Goal: Task Accomplishment & Management: Manage account settings

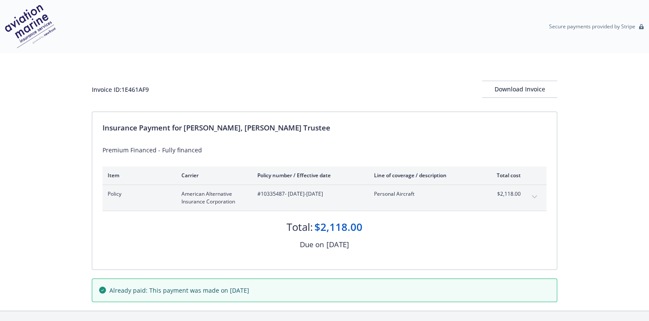
click at [202, 150] on div "Premium Financed - Fully financed" at bounding box center [324, 149] width 444 height 9
drag, startPoint x: 202, startPoint y: 150, endPoint x: 98, endPoint y: 152, distance: 104.2
click at [98, 152] on div "Insurance Payment for George, Sterling Gardner Trustee Premium Financed - Fully…" at bounding box center [324, 190] width 464 height 157
copy div "Premium Financed - Fully financed"
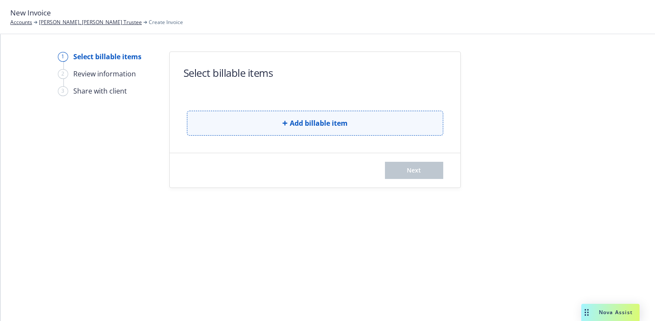
click at [309, 119] on span "Add billable item" at bounding box center [319, 123] width 58 height 10
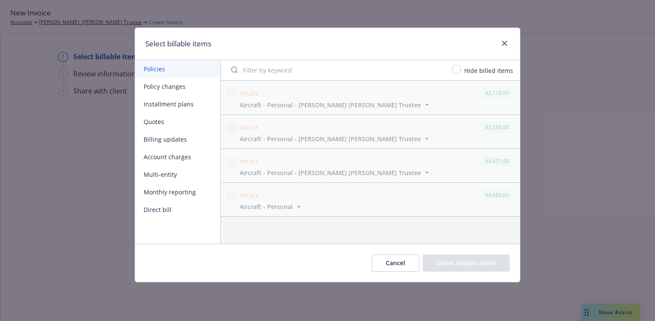
click at [174, 87] on button "Policy changes" at bounding box center [177, 87] width 85 height 18
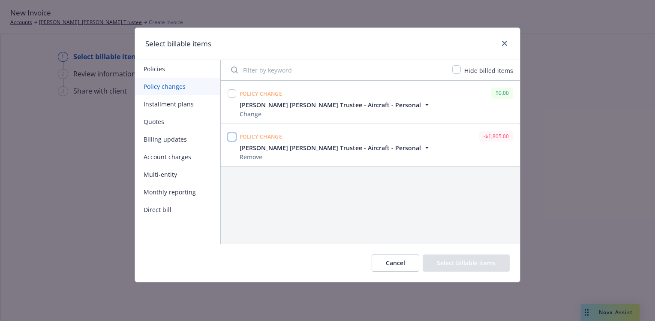
click at [233, 134] on input "checkbox" at bounding box center [232, 136] width 9 height 9
checkbox input "true"
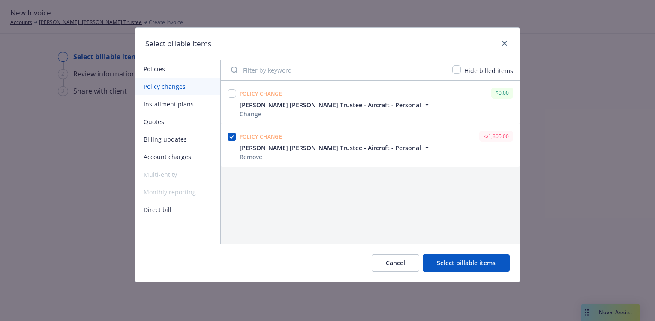
click at [454, 263] on button "Select billable items" at bounding box center [466, 262] width 87 height 17
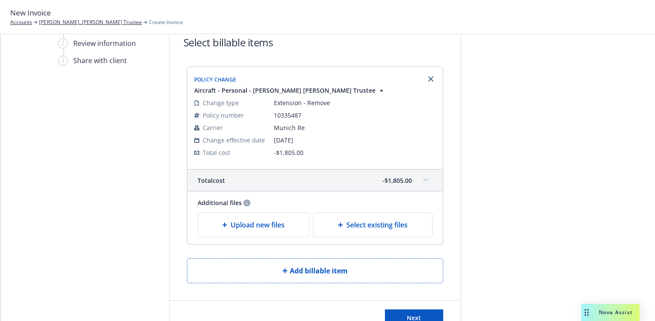
scroll to position [43, 0]
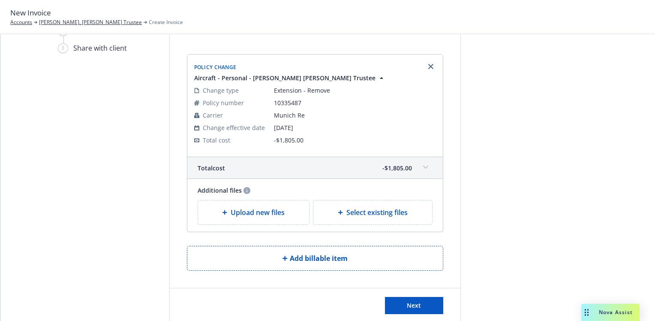
click at [231, 212] on span "Upload new files" at bounding box center [258, 212] width 54 height 10
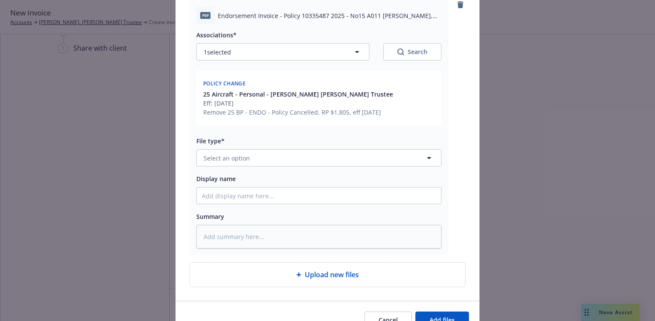
scroll to position [129, 0]
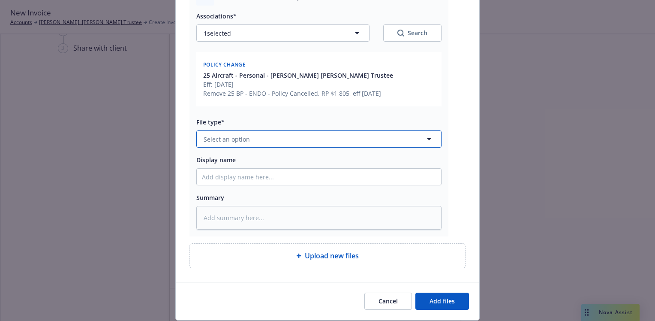
click at [425, 137] on icon "button" at bounding box center [429, 139] width 10 height 10
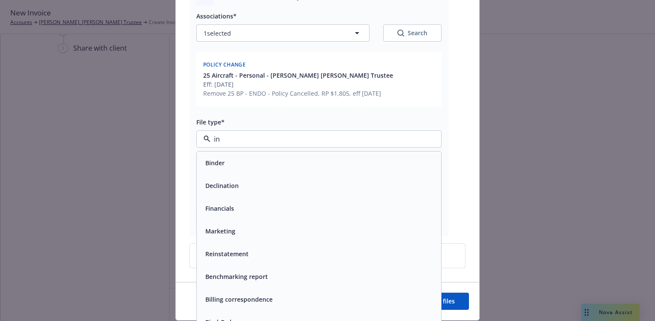
type input "inv"
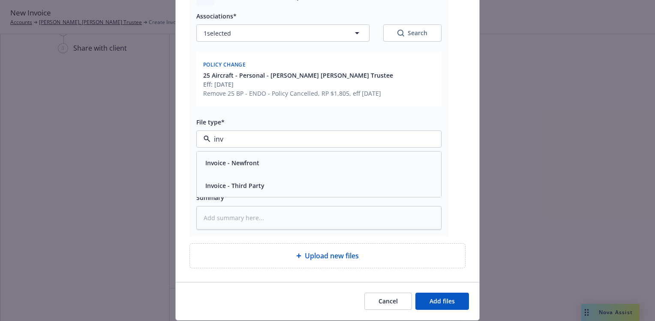
click at [286, 187] on div "Invoice - Third Party" at bounding box center [319, 185] width 234 height 12
click at [220, 171] on input "Display name" at bounding box center [319, 176] width 244 height 16
type textarea "x"
type input "2"
type textarea "x"
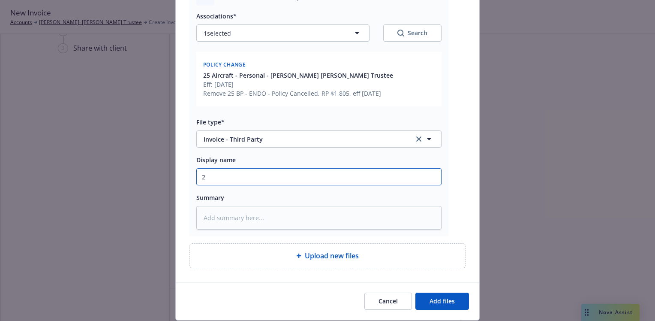
type input "25"
type textarea "x"
type input "25"
type textarea "x"
type input "25 B"
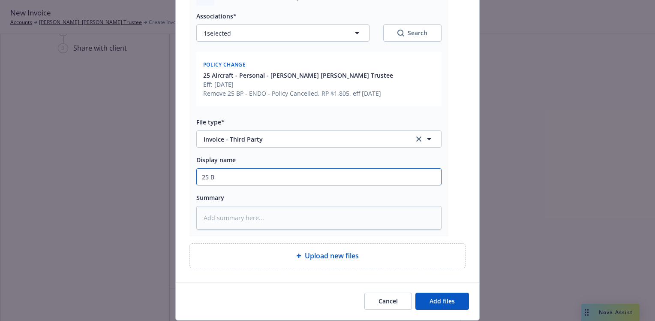
type textarea "x"
type input "25 BP"
type textarea "x"
type input "25 BP"
type textarea "x"
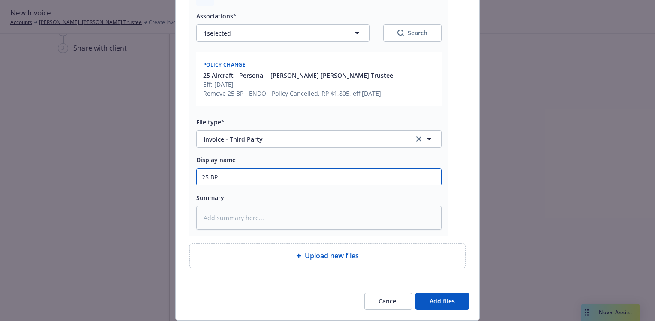
type input "25 BP -"
type textarea "x"
type input "25 BP -"
type textarea "x"
type input "25 BP - C"
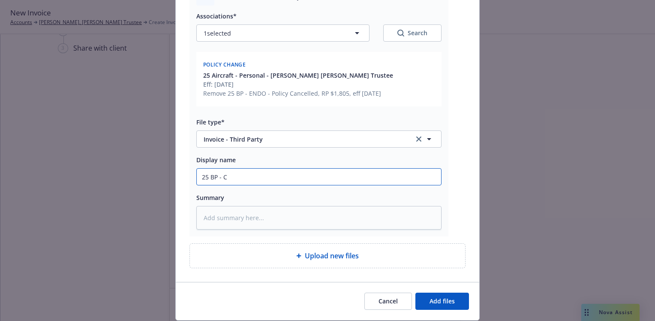
type textarea "x"
type input "25 BP - CA"
type textarea "x"
type input "25 BP - CAR"
type textarea "x"
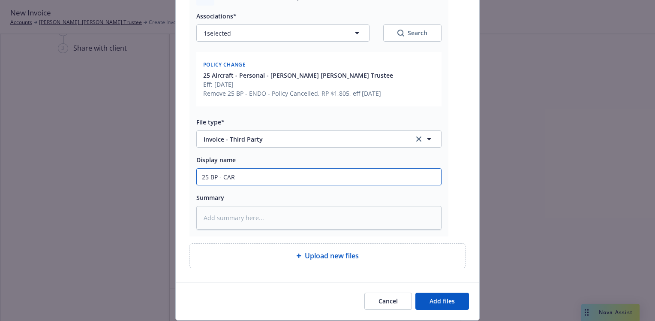
type input "25 BP - CARR"
type textarea "x"
type input "25 BP - CARRI"
type textarea "x"
type input "25 BP - CARRIE"
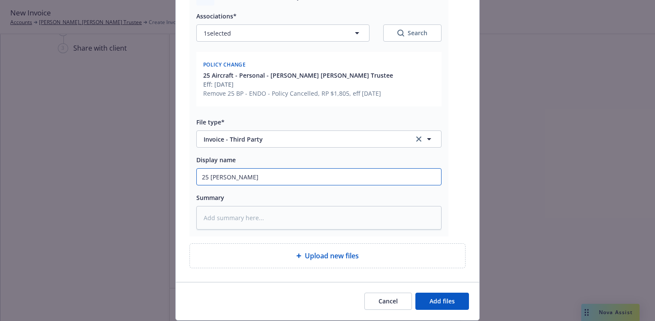
type textarea "x"
type input "25 BP - CARRIER"
type textarea "x"
type input "25 BP - CARRIER"
type textarea "x"
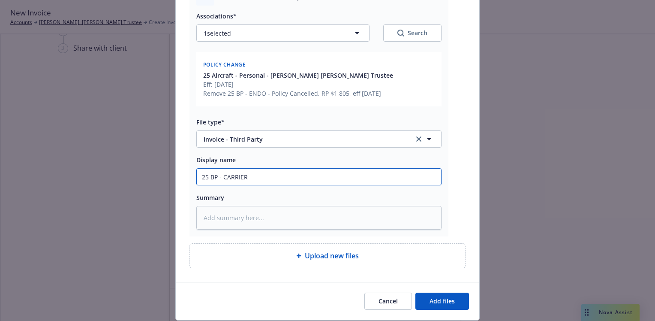
type input "25 BP - CARRIER ("
type textarea "x"
type input "25 BP - CARRIER (C"
type textarea "x"
type input "25 BP - CARRIER (CR"
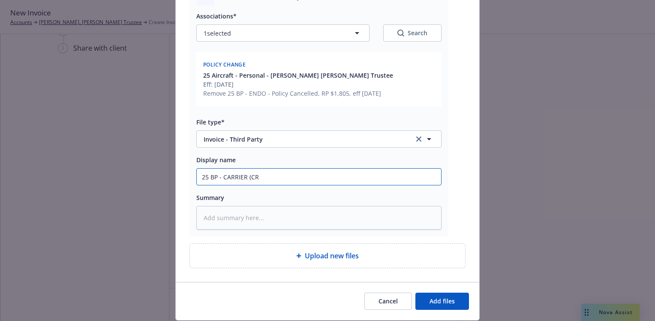
type textarea "x"
type input "25 BP - CARRIER (CRE"
type textarea "x"
type input "25 BP - CARRIER (CRED"
type textarea "x"
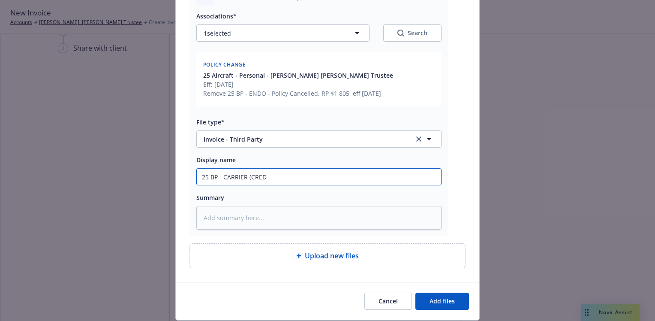
type input "25 BP - CARRIER (CREDI"
type textarea "x"
type input "25 BP - CARRIER (CREDIT"
type textarea "x"
type input "25 BP - CARRIER (CREDIT)"
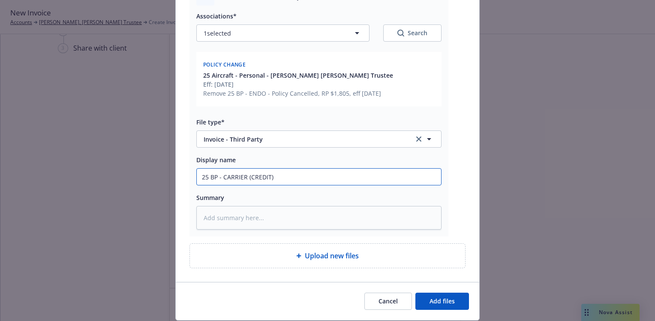
type textarea "x"
type input "25 BP - CARRIER (CREDIT)"
type textarea "x"
type input "25 BP - CARRIER (CREDIT) I"
type textarea "x"
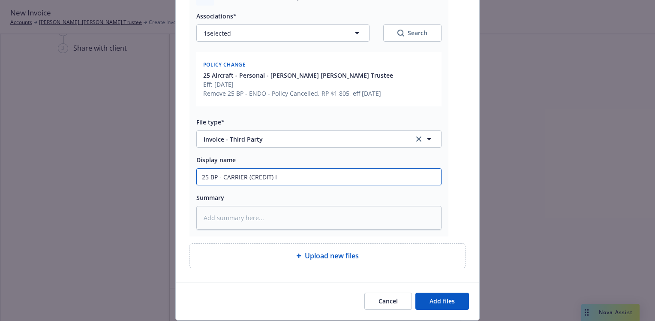
type input "25 BP - CARRIER (CREDIT) IN"
type textarea "x"
type input "25 BP - CARRIER (CREDIT) INV"
type textarea "x"
type input "25 BP - CARRIER (CREDIT) INVO"
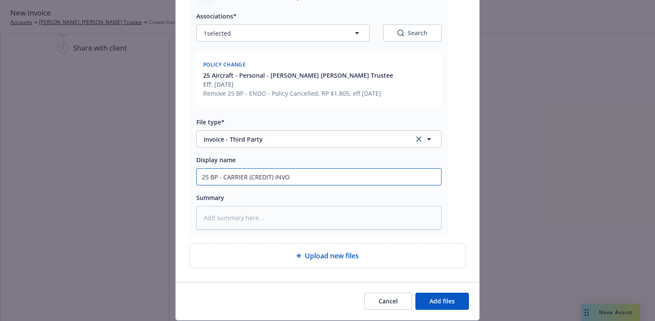
type textarea "x"
type input "25 BP - CARRIER (CREDIT) INVOI"
type textarea "x"
type input "25 BP - CARRIER (CREDIT) INVOIC"
type textarea "x"
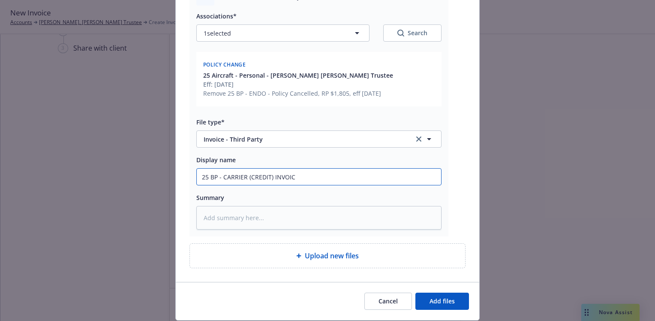
type input "25 BP - CARRIER (CREDIT) INVOICE"
type textarea "x"
type input "25 BP - CARRIER (CREDIT) INVOICE"
type textarea "x"
type input "25 BP - CARRIER (CREDIT) INVOICE"
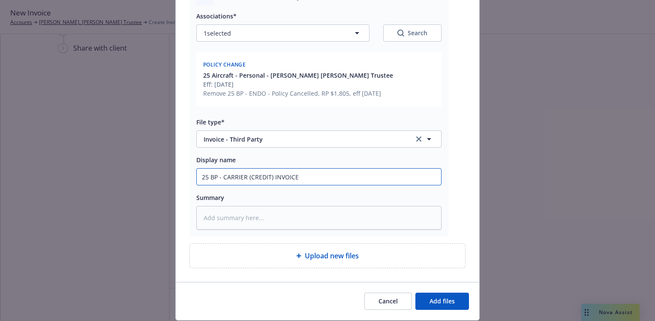
type textarea "x"
type input "25 BP - CARRIER (CREDIT) INVOICE,"
type textarea "x"
type input "25 BP - CARRIER (CREDIT) INVOICE,"
type textarea "x"
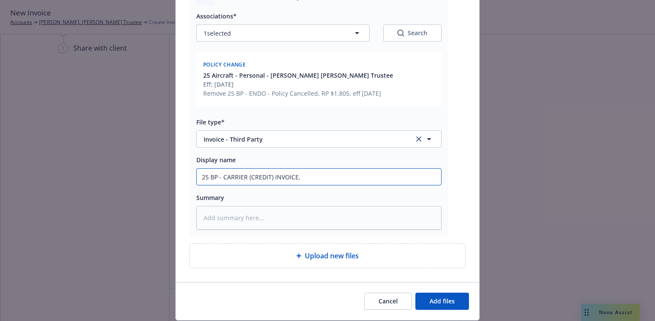
type input "25 BP - CARRIER (CREDIT) INVOICE, $"
type textarea "x"
type input "25 BP - CARRIER (CREDIT) INVOICE, $1"
type textarea "x"
type input "25 BP - CARRIER (CREDIT) INVOICE, $18"
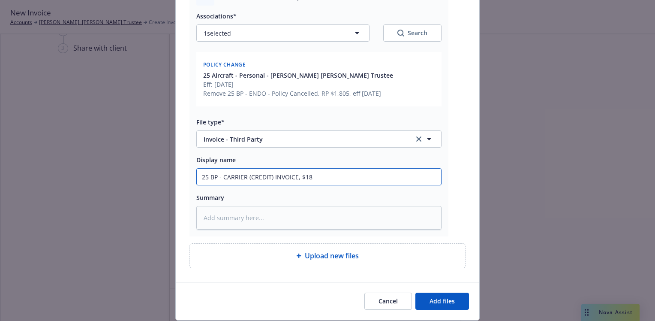
type textarea "x"
type input "25 BP - CARRIER (CREDIT) INVOICE, $180"
type textarea "x"
type input "25 BP - CARRIER (CREDIT) INVOICE, $1805"
type textarea "x"
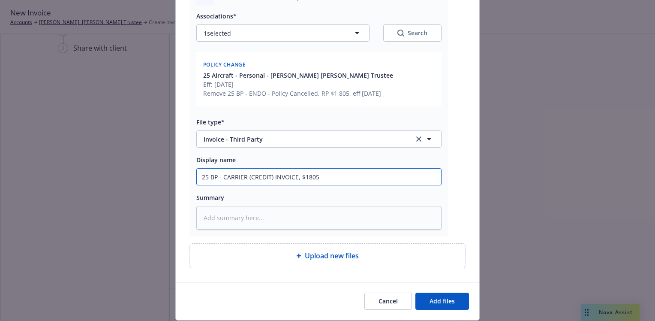
type input "25 BP - CARRIER (CREDIT) INVOICE, $1805"
type textarea "x"
type input "25 BP - CARRIER (CREDIT) INVOICE, $1805 ("
type textarea "x"
type input "25 BP - CARRIER (CREDIT) INVOICE, $1805 (f"
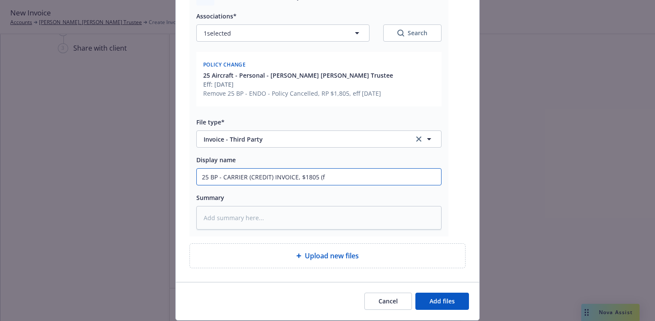
type textarea "x"
type input "25 BP - CARRIER (CREDIT) INVOICE, $1805 (fin"
type textarea "x"
type input "25 BP - CARRIER (CREDIT) INVOICE, $1805 (fina"
type textarea "x"
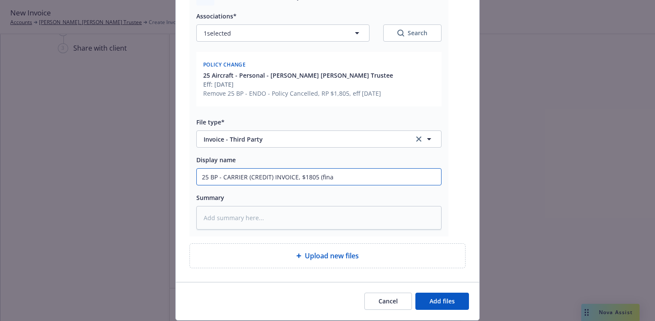
type input "25 BP - CARRIER (CREDIT) INVOICE, $1805 (finan"
type textarea "x"
type input "25 BP - CARRIER (CREDIT) INVOICE, $1805 (financ"
type textarea "x"
type input "25 BP - CARRIER (CREDIT) INVOICE, $1805 (finance"
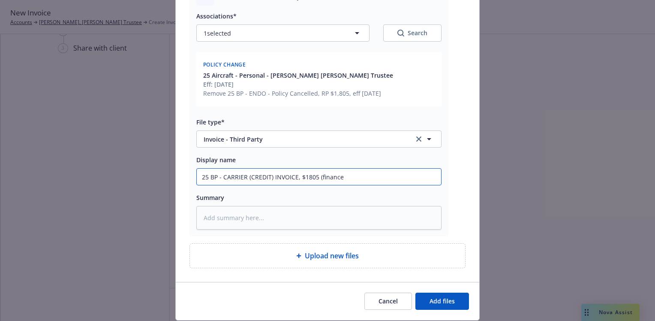
type textarea "x"
type input "25 BP - CARRIER (CREDIT) INVOICE, $1805 (financed"
type textarea "x"
type input "25 BP - CARRIER (CREDIT) INVOICE, $1805 (financed"
type textarea "x"
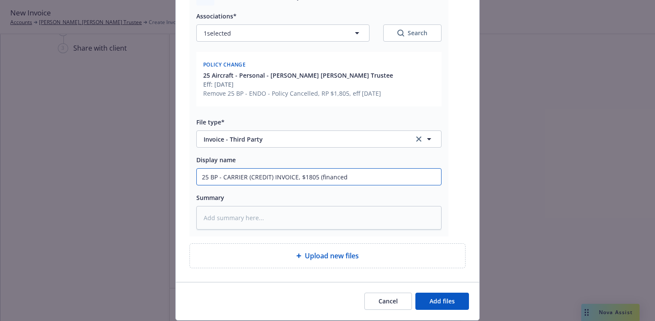
type input "25 BP - CARRIER (CREDIT) INVOICE, $1805 (financed p"
type textarea "x"
type input "25 BP - CARRIER (CREDIT) INVOICE, $1805 (financed po"
type textarea "x"
type input "25 BP - CARRIER (CREDIT) INVOICE, $1805 (financed pol"
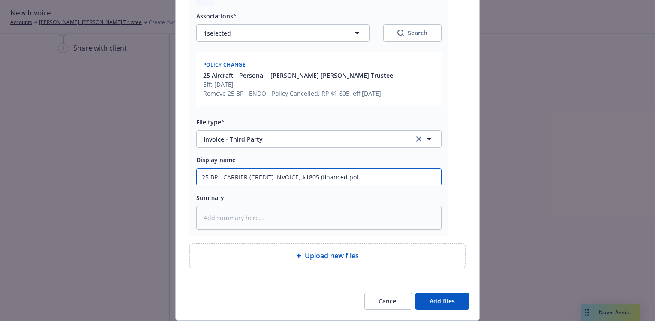
type textarea "x"
type input "25 BP - CARRIER (CREDIT) INVOICE, $1805 (financed poli"
type textarea "x"
type input "25 BP - CARRIER (CREDIT) INVOICE, $1805 (financed polic"
type textarea "x"
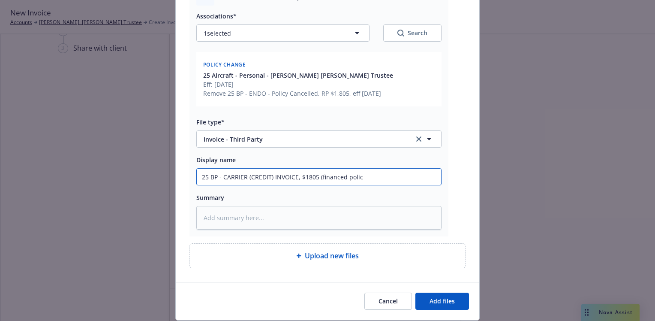
type input "25 BP - CARRIER (CREDIT) INVOICE, $1805 (financed policy"
type textarea "x"
drag, startPoint x: 379, startPoint y: 181, endPoint x: 175, endPoint y: 181, distance: 204.0
click at [176, 181] on div "pdf Endorsement Invoice - Policy 10335487 2025 - No15 A011 George, Sterling Ga.…" at bounding box center [327, 124] width 303 height 315
type input "25 BP - CARRIER (CREDIT) INVOICE, $1805 (financed policy)"
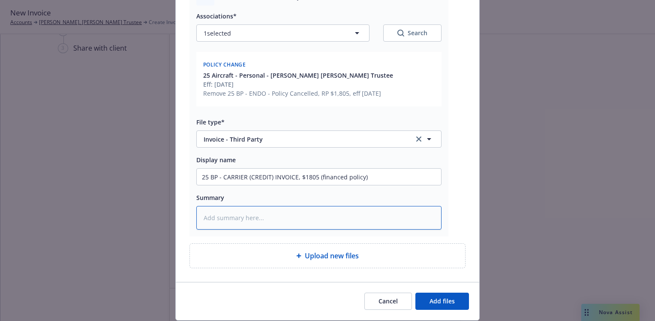
click at [210, 216] on textarea at bounding box center [318, 218] width 245 height 24
paste textarea "25 BP - CARRIER (CREDIT) INVOICE, $1805 (financed policy)"
type textarea "x"
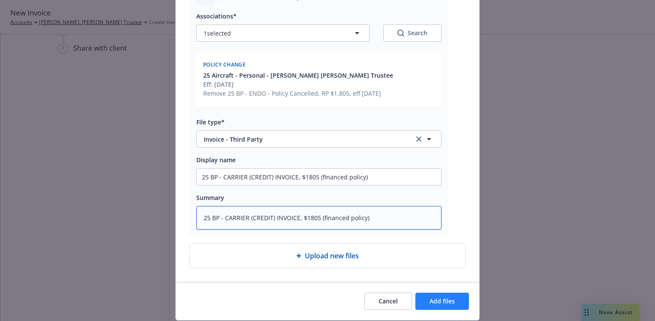
type textarea "25 BP - CARRIER (CREDIT) INVOICE, $1805 (financed policy)"
click at [449, 299] on span "Add files" at bounding box center [442, 301] width 25 height 8
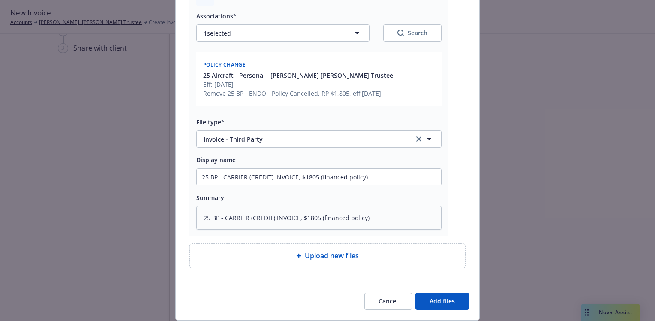
scroll to position [123, 0]
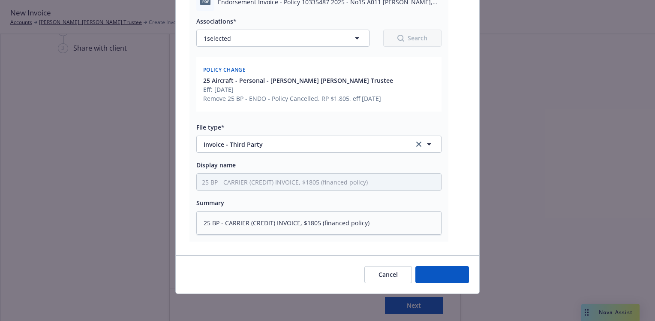
type textarea "x"
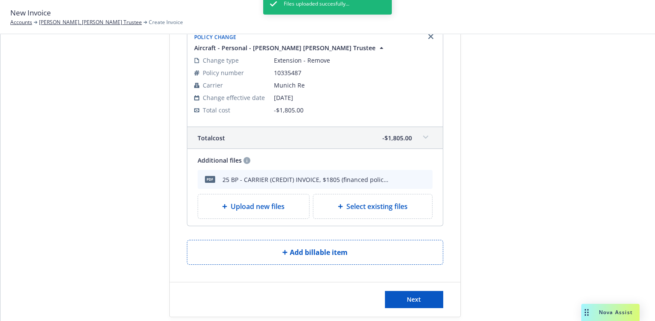
scroll to position [85, 0]
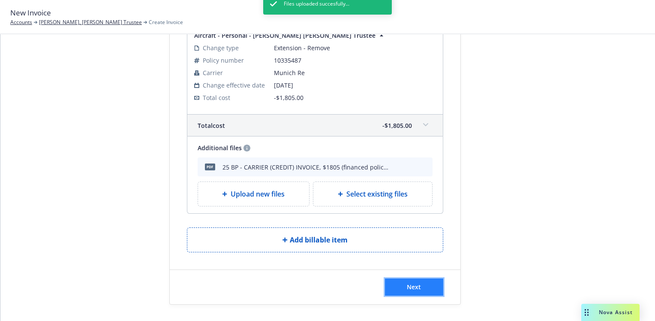
click at [432, 285] on button "Next" at bounding box center [414, 286] width 58 height 17
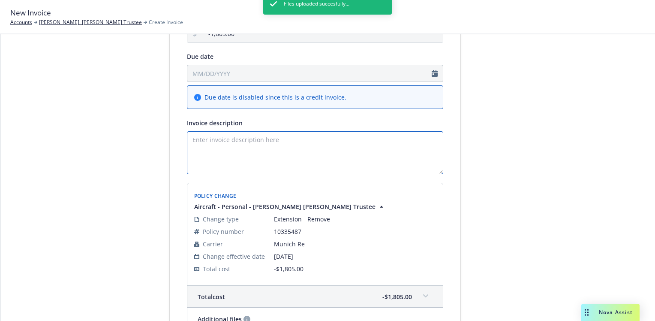
click at [204, 138] on textarea "Invoice description" at bounding box center [315, 152] width 256 height 43
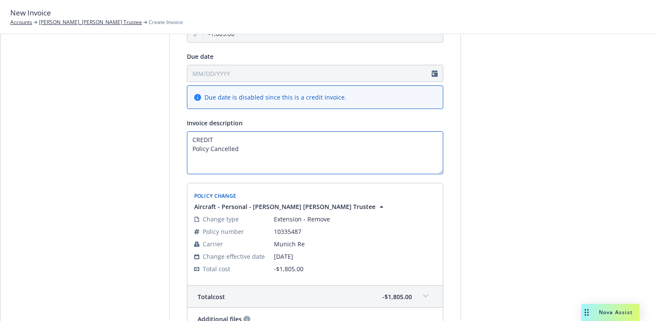
click at [225, 136] on textarea "CREDIT Policy Cancelled" at bounding box center [315, 152] width 256 height 43
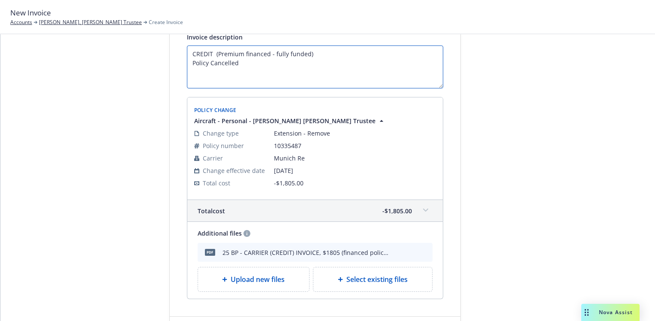
scroll to position [214, 0]
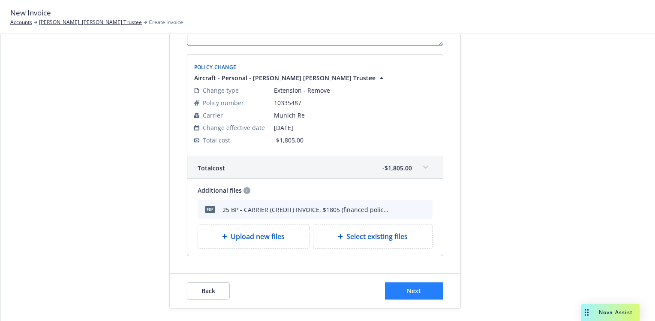
type textarea "CREDIT (Premium financed - fully funded) Policy Cancelled"
click at [422, 287] on button "Next" at bounding box center [414, 290] width 58 height 17
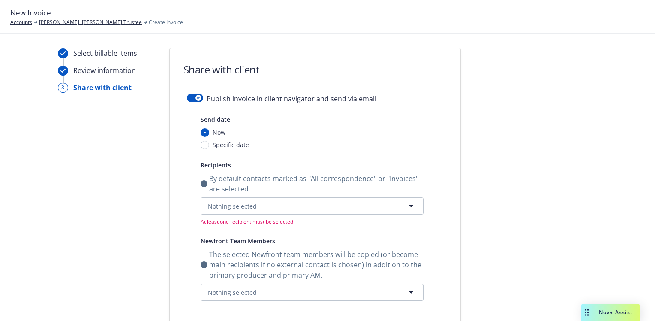
scroll to position [0, 0]
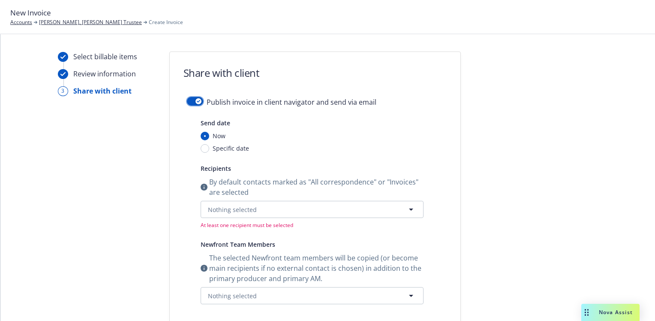
click at [190, 101] on button "button" at bounding box center [195, 101] width 16 height 9
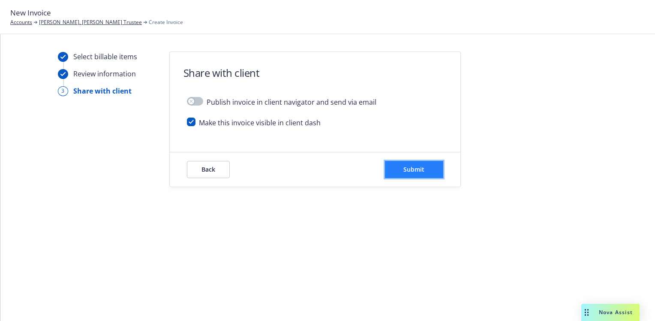
click at [429, 169] on button "Submit" at bounding box center [414, 169] width 58 height 17
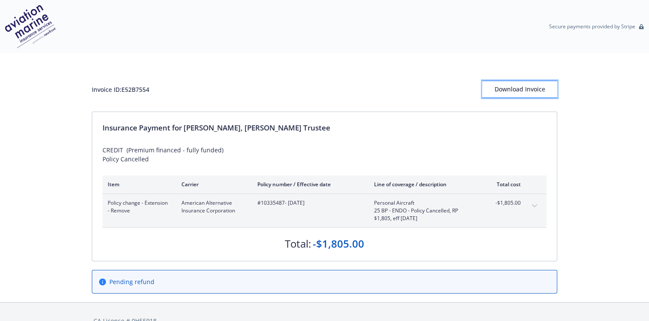
click at [513, 88] on div "Download Invoice" at bounding box center [519, 89] width 75 height 16
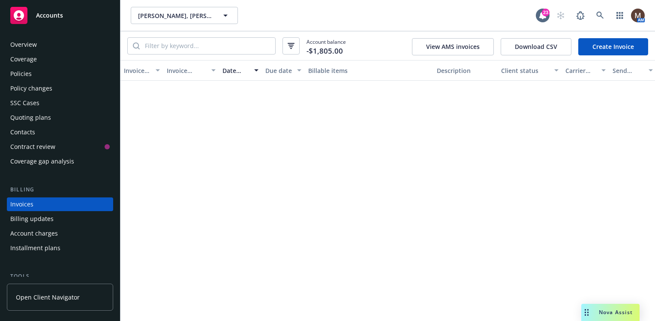
scroll to position [30, 0]
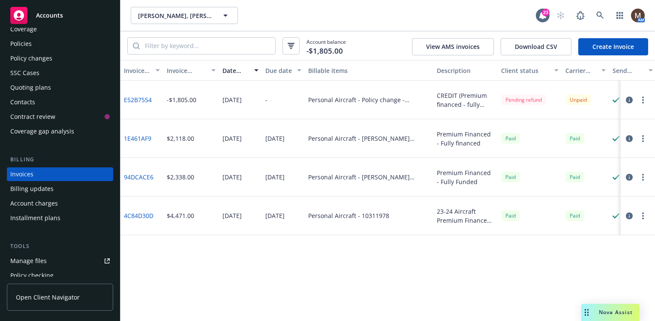
click at [29, 43] on div "Policies" at bounding box center [20, 44] width 21 height 14
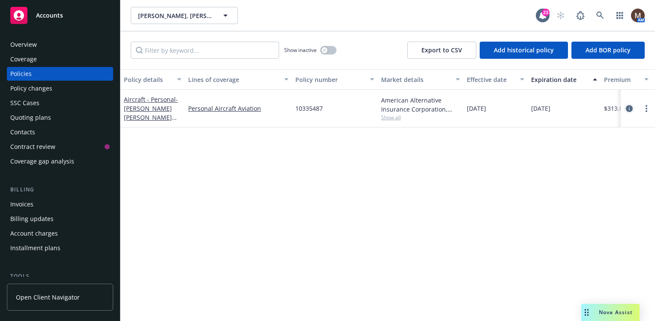
click at [628, 107] on icon "circleInformation" at bounding box center [629, 108] width 7 height 7
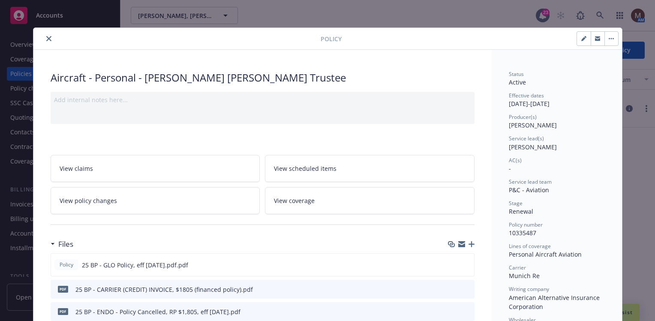
click at [581, 39] on icon "button" at bounding box center [583, 38] width 5 height 5
select select "RENEWAL"
select select "12"
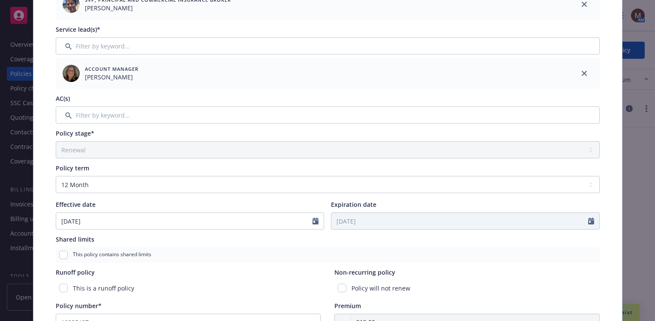
scroll to position [171, 0]
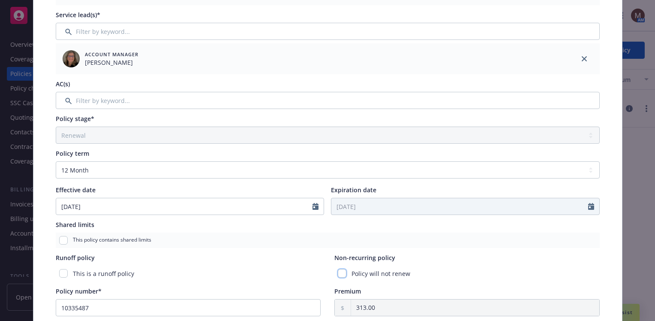
drag, startPoint x: 337, startPoint y: 272, endPoint x: 348, endPoint y: 270, distance: 10.4
click at [338, 272] on input "checkbox" at bounding box center [342, 273] width 9 height 9
checkbox input "true"
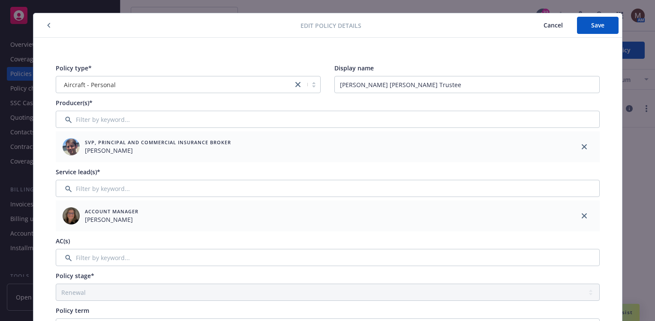
scroll to position [0, 0]
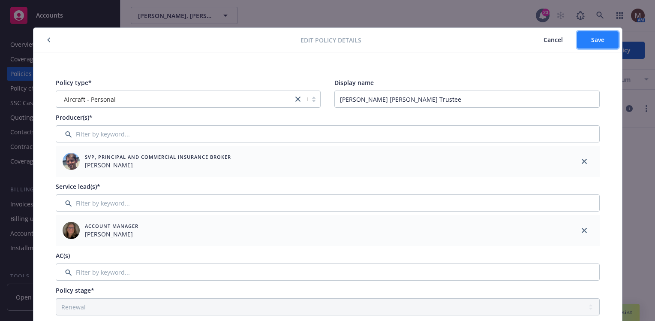
click at [592, 36] on span "Save" at bounding box center [597, 40] width 13 height 8
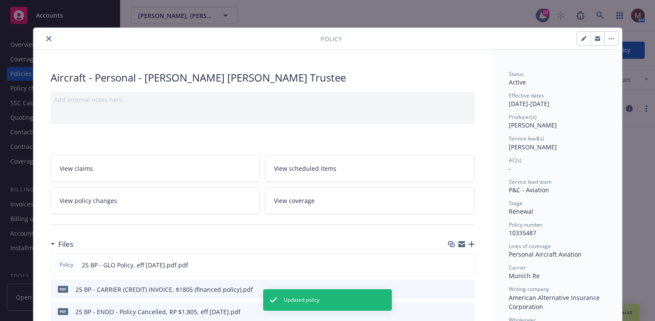
click at [46, 37] on icon "close" at bounding box center [48, 38] width 5 height 5
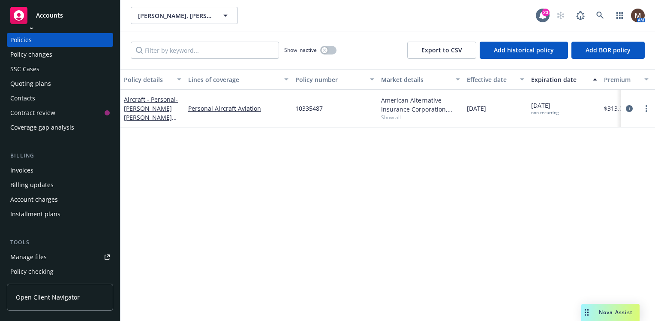
scroll to position [43, 0]
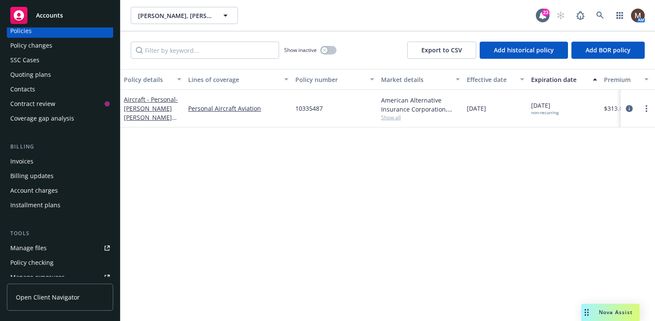
click at [43, 248] on div "Manage files" at bounding box center [28, 248] width 36 height 14
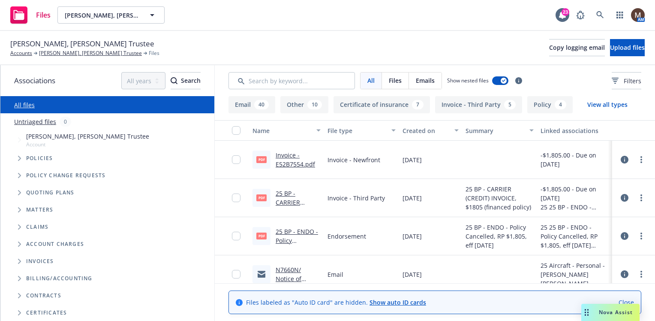
click at [303, 229] on link "25 BP - ENDO - Policy Cancelled, RP $1,805, eff [DATE].pdf" at bounding box center [297, 249] width 42 height 44
click at [292, 162] on link "Invoice - E52B7554.pdf" at bounding box center [295, 159] width 39 height 17
click at [285, 201] on link "25 BP - CARRIER (CREDIT) INVOICE, $1805 (financed policy).pdf" at bounding box center [298, 215] width 44 height 53
click at [291, 163] on link "Invoice - E52B7554.pdf" at bounding box center [295, 159] width 39 height 17
click at [289, 198] on link "25 BP - CARRIER (CREDIT) INVOICE, $1805 (financed policy).pdf" at bounding box center [298, 215] width 44 height 53
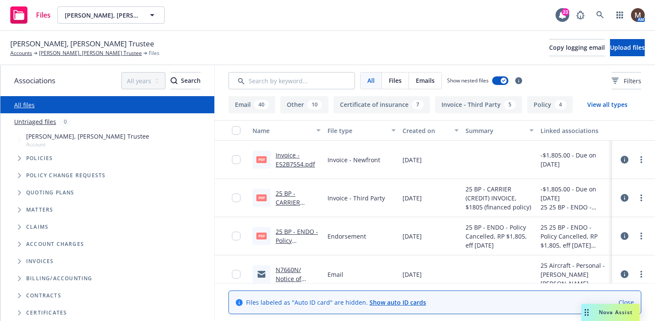
click at [290, 162] on link "Invoice - E52B7554.pdf" at bounding box center [295, 159] width 39 height 17
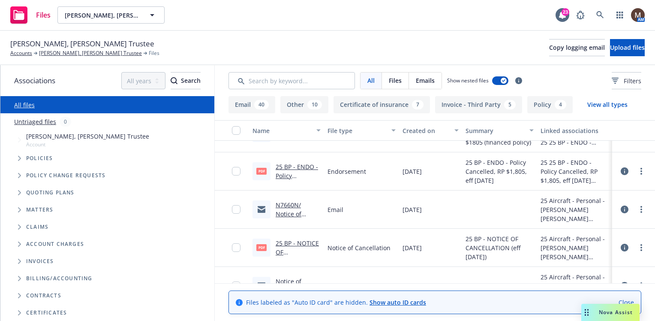
scroll to position [86, 0]
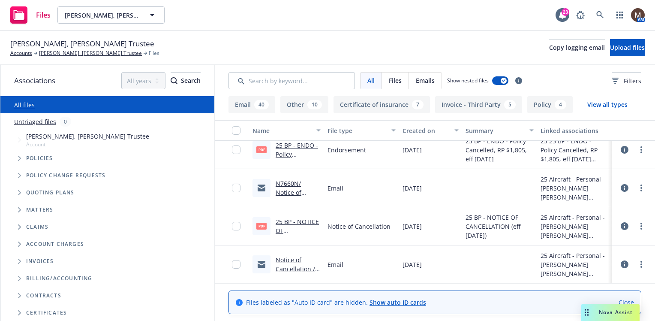
click at [302, 220] on link "25 BP - NOTICE OF CANCELLATION (eff 09.05.2025).pdf" at bounding box center [298, 234] width 44 height 35
click at [95, 53] on link "George, Sterling Gardner Trustee" at bounding box center [90, 53] width 103 height 8
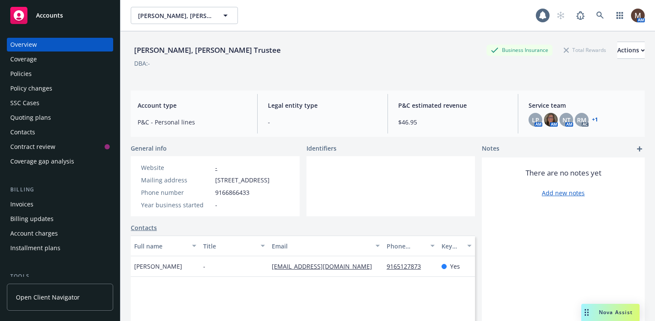
click at [38, 72] on div "Policies" at bounding box center [59, 74] width 99 height 14
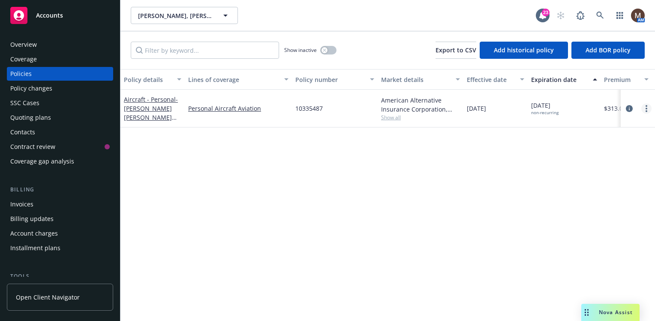
click at [647, 105] on link "more" at bounding box center [646, 108] width 10 height 10
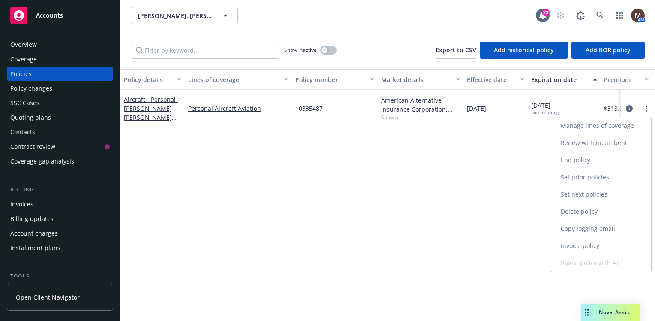
click at [582, 227] on link "Copy logging email" at bounding box center [600, 228] width 101 height 17
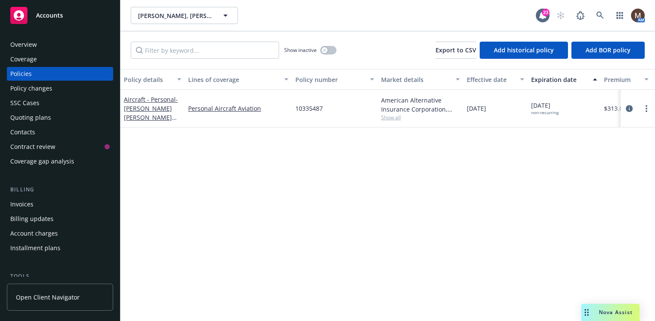
drag, startPoint x: 24, startPoint y: 73, endPoint x: 42, endPoint y: 91, distance: 26.1
click at [24, 73] on div "Policies" at bounding box center [20, 74] width 21 height 14
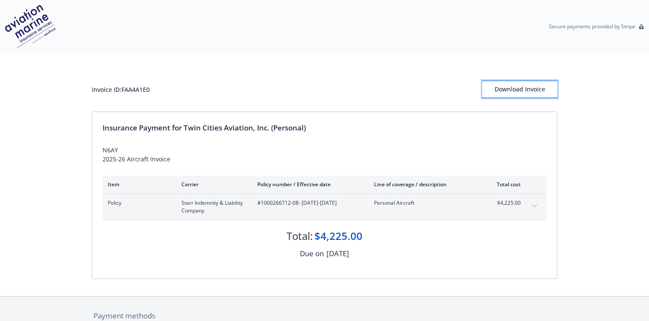
click at [522, 86] on div "Download Invoice" at bounding box center [519, 89] width 75 height 16
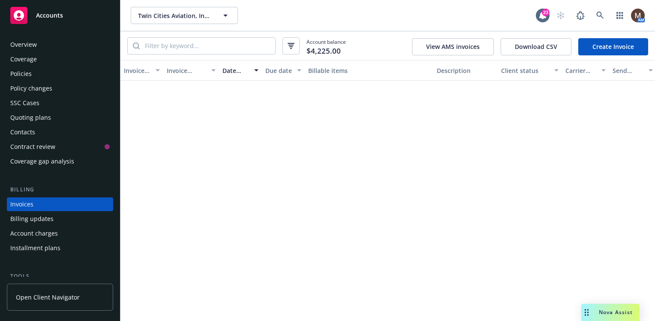
scroll to position [30, 0]
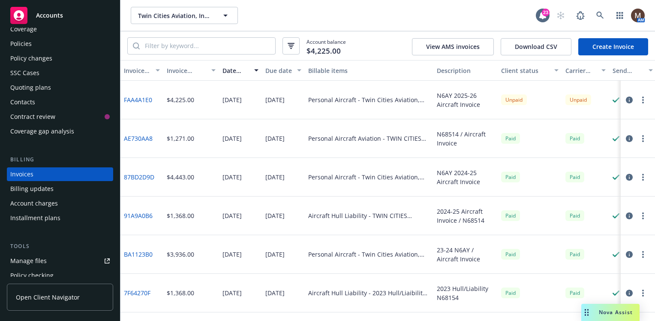
click at [643, 97] on circle "button" at bounding box center [643, 97] width 2 height 2
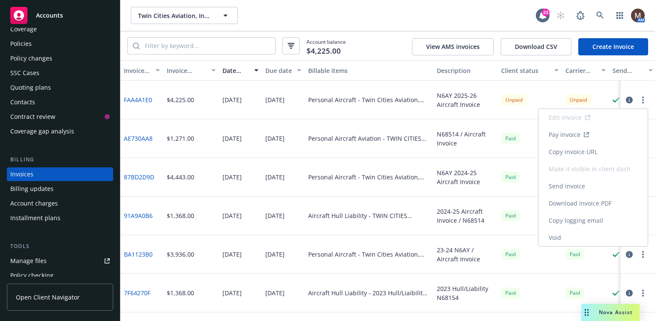
click at [585, 217] on link "Copy logging email" at bounding box center [592, 220] width 109 height 17
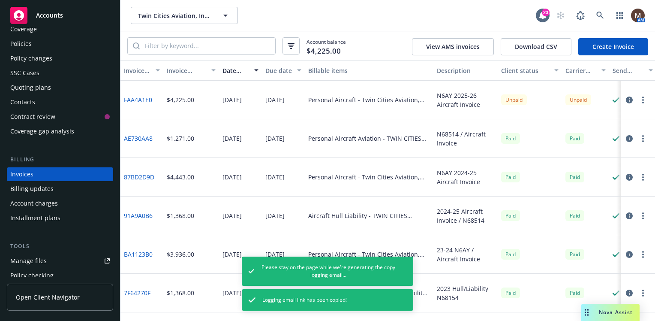
click at [643, 99] on circle "button" at bounding box center [643, 100] width 2 height 2
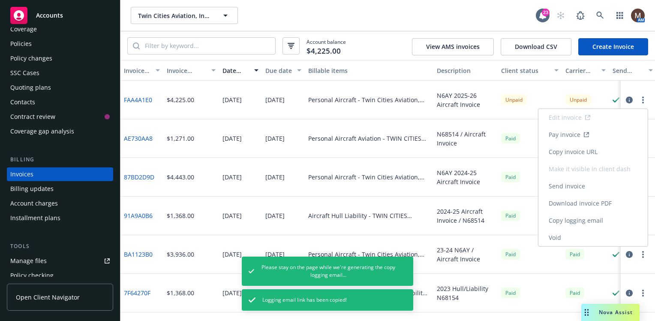
click at [573, 149] on link "Copy invoice URL" at bounding box center [592, 151] width 109 height 17
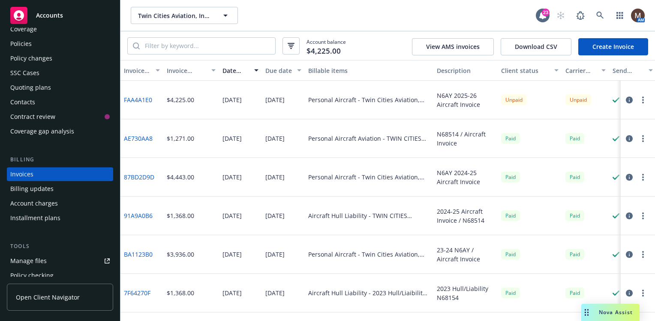
click at [27, 41] on div "Policies" at bounding box center [20, 44] width 21 height 14
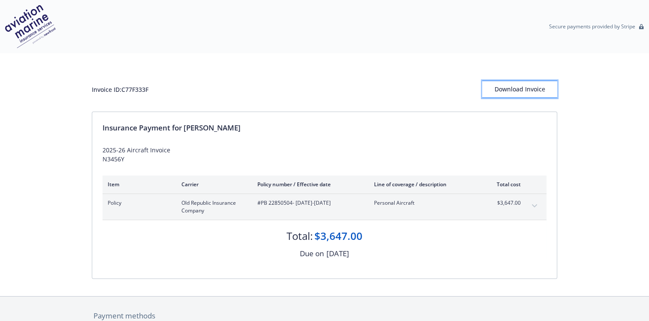
click at [520, 89] on div "Download Invoice" at bounding box center [519, 89] width 75 height 16
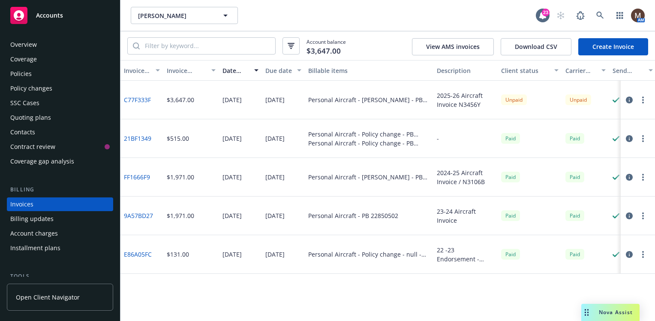
click at [643, 99] on icon "button" at bounding box center [643, 99] width 2 height 7
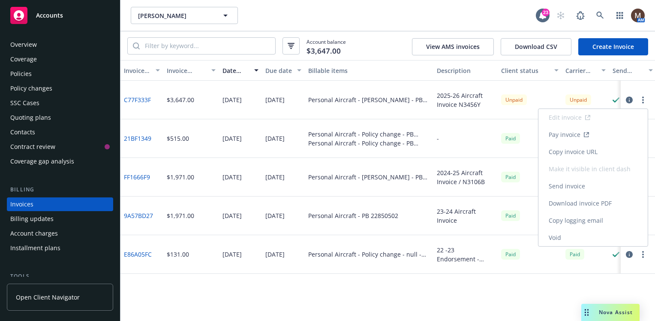
click at [589, 149] on link "Copy invoice URL" at bounding box center [592, 151] width 109 height 17
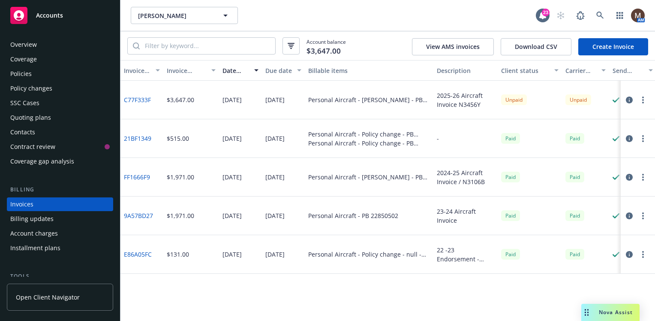
click at [38, 72] on div "Policies" at bounding box center [59, 74] width 99 height 14
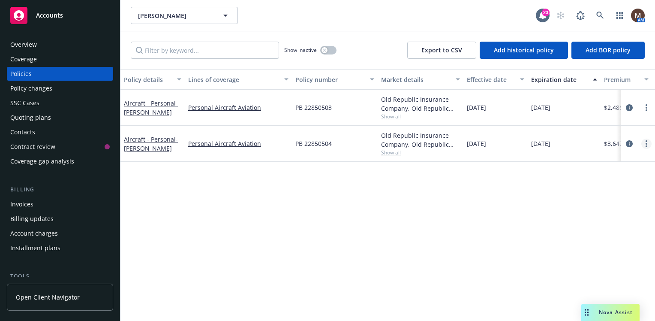
click at [646, 140] on circle "more" at bounding box center [647, 141] width 2 height 2
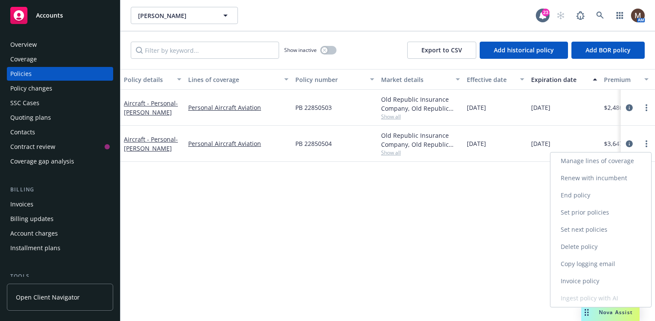
click at [589, 261] on link "Copy logging email" at bounding box center [600, 263] width 101 height 17
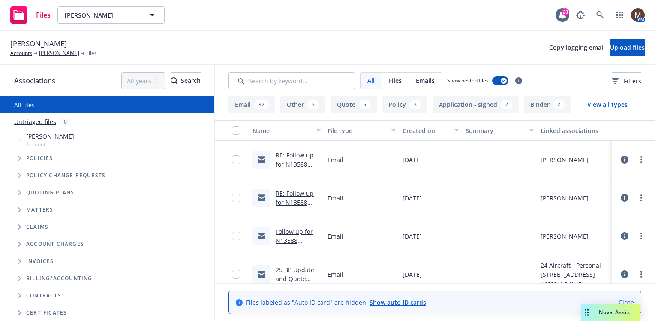
click at [303, 155] on link "RE: Follow up for N13588 Hull/Liability Renewal – Request for Updates" at bounding box center [295, 177] width 38 height 53
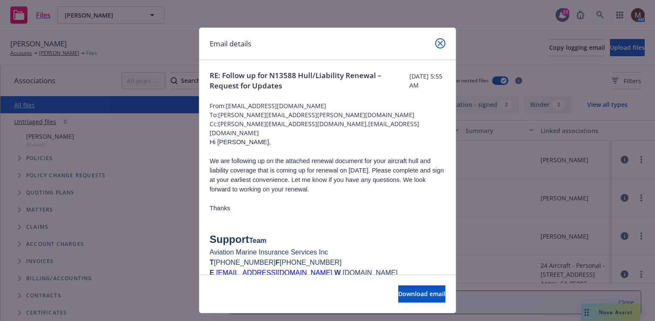
click at [438, 44] on icon "close" at bounding box center [440, 43] width 5 height 5
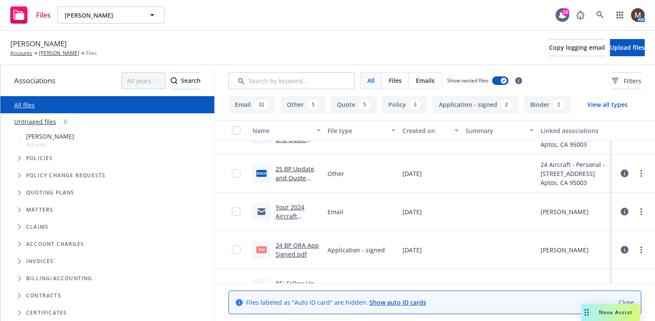
scroll to position [171, 0]
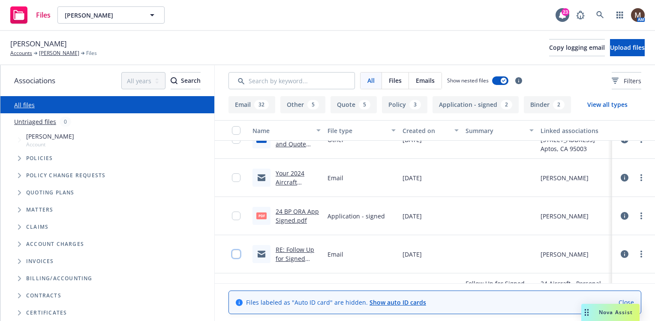
drag, startPoint x: 235, startPoint y: 255, endPoint x: 244, endPoint y: 230, distance: 27.2
click at [236, 255] on input "checkbox" at bounding box center [236, 253] width 9 height 9
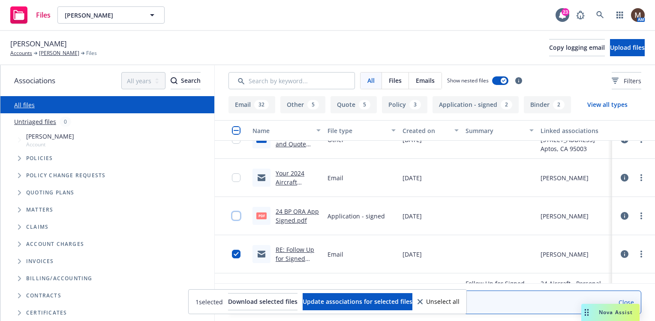
drag, startPoint x: 239, startPoint y: 215, endPoint x: 234, endPoint y: 191, distance: 24.4
click at [238, 213] on input "checkbox" at bounding box center [236, 215] width 9 height 9
click at [234, 177] on input "checkbox" at bounding box center [236, 177] width 9 height 9
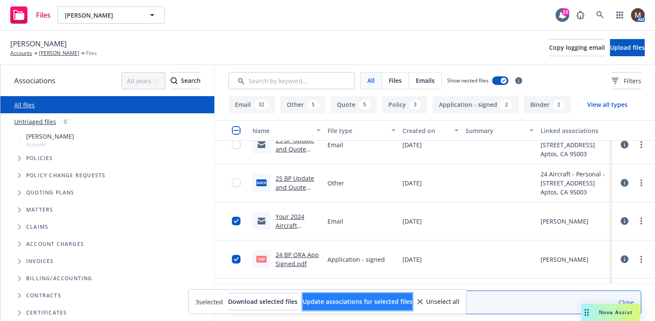
click at [340, 297] on span "Update associations for selected files" at bounding box center [358, 301] width 110 height 8
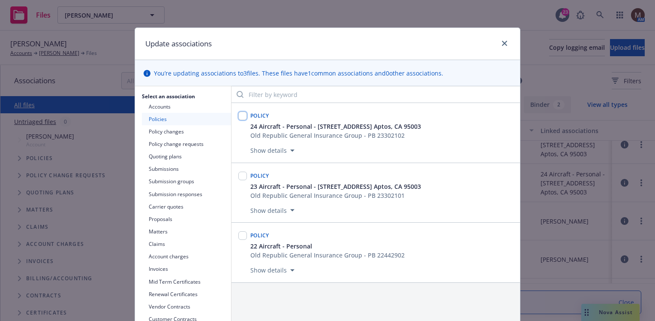
click at [240, 117] on input "checkbox" at bounding box center [242, 115] width 9 height 9
checkbox input "true"
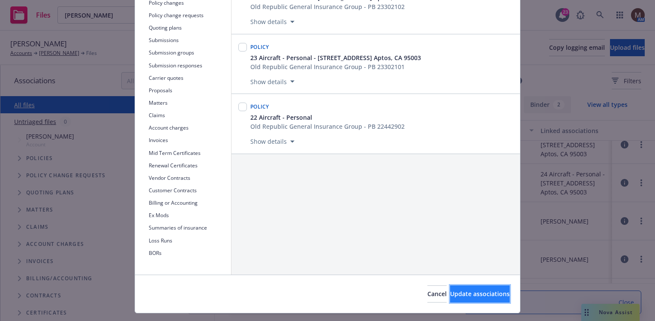
click at [465, 293] on span "Update associations" at bounding box center [480, 293] width 60 height 8
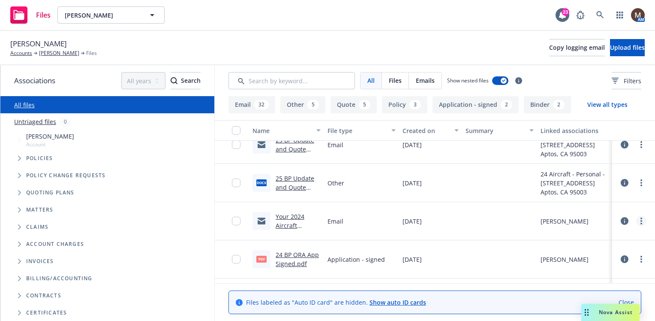
click at [640, 220] on circle "more" at bounding box center [641, 221] width 2 height 2
click at [574, 269] on link "Edit" at bounding box center [596, 272] width 85 height 17
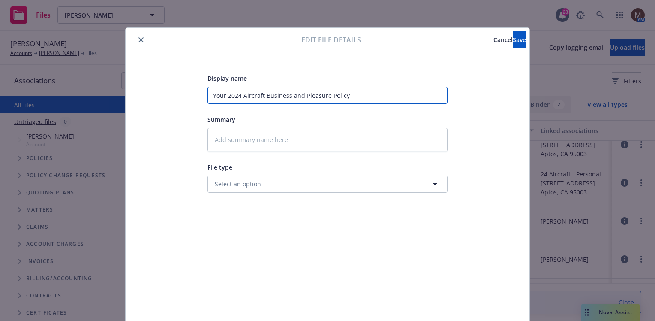
drag, startPoint x: 365, startPoint y: 94, endPoint x: 192, endPoint y: 97, distance: 172.8
click at [192, 97] on div "Display name Your 2024 Aircraft Business and Pleasure Policy Summary File type …" at bounding box center [327, 201] width 369 height 257
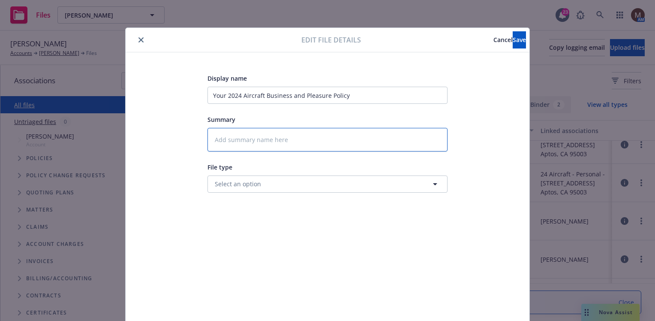
click at [219, 136] on textarea at bounding box center [327, 140] width 240 height 24
paste textarea "Your 2024 Aircraft Business and Pleasure Policy"
type textarea "x"
type textarea "Your 2024 Aircraft Business and Pleasure Policy"
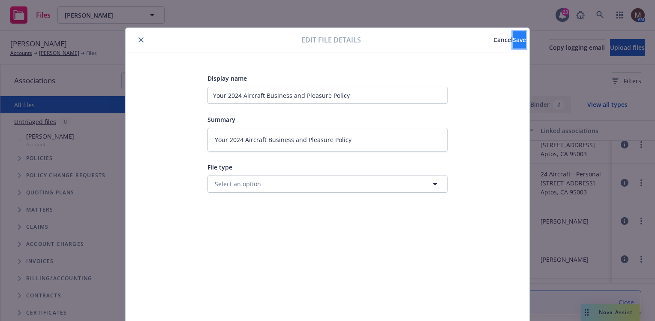
click at [513, 34] on button "Save" at bounding box center [519, 39] width 13 height 17
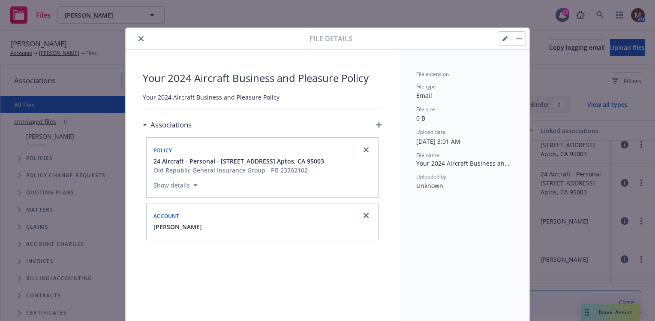
click at [138, 38] on icon "close" at bounding box center [140, 38] width 5 height 5
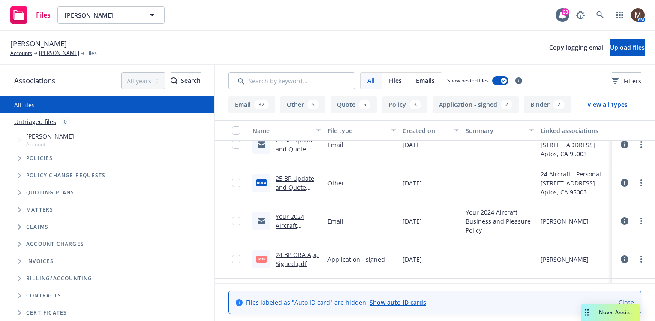
scroll to position [171, 0]
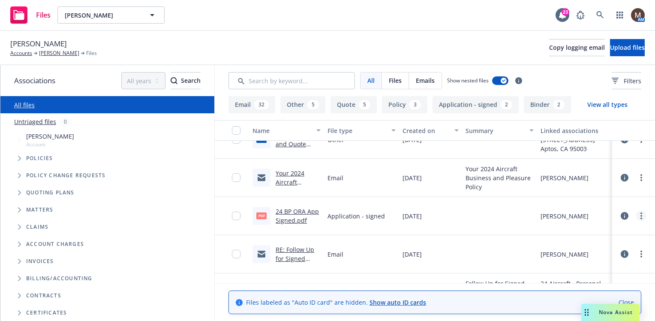
click at [640, 214] on icon "more" at bounding box center [641, 215] width 2 height 7
click at [580, 264] on link "Edit" at bounding box center [596, 266] width 85 height 17
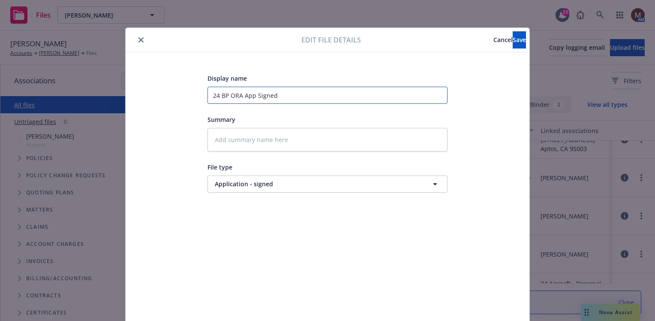
drag, startPoint x: 307, startPoint y: 93, endPoint x: 181, endPoint y: 90, distance: 126.1
click at [181, 90] on div "Display name 24 BP ORA App Signed Summary File type Application - signed Applic…" at bounding box center [327, 201] width 369 height 257
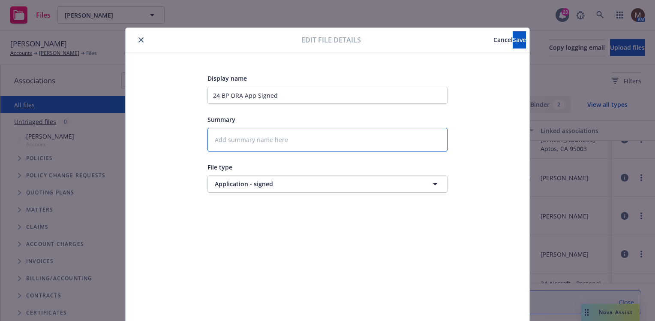
click at [228, 131] on textarea at bounding box center [327, 140] width 240 height 24
paste textarea "24 BP ORA App Signed"
type textarea "x"
type textarea "24 BP ORA App Signed"
click at [513, 36] on span "Save" at bounding box center [519, 40] width 13 height 8
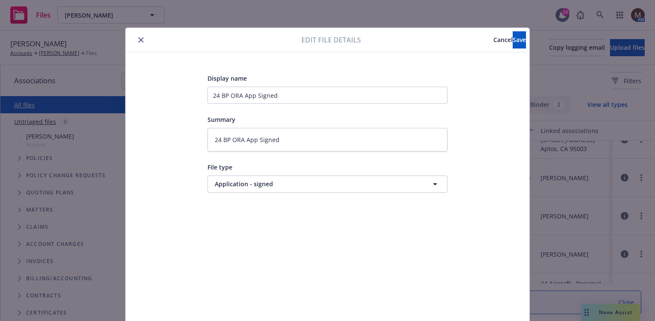
type textarea "x"
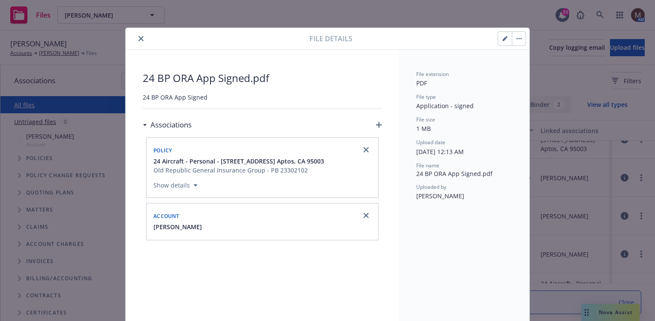
click at [138, 36] on icon "close" at bounding box center [140, 38] width 5 height 5
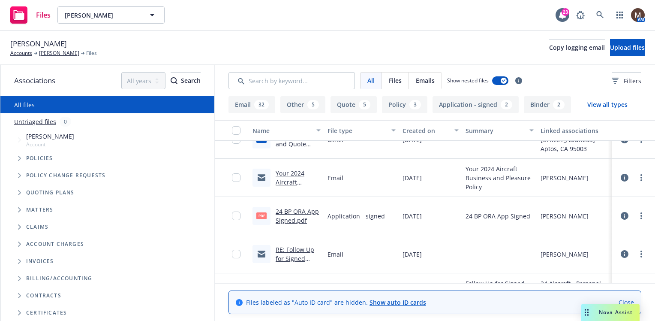
click at [292, 249] on link "RE: Follow Up for Signed Application for Your 2024 Aircraft Business and Pleasu…" at bounding box center [297, 276] width 43 height 62
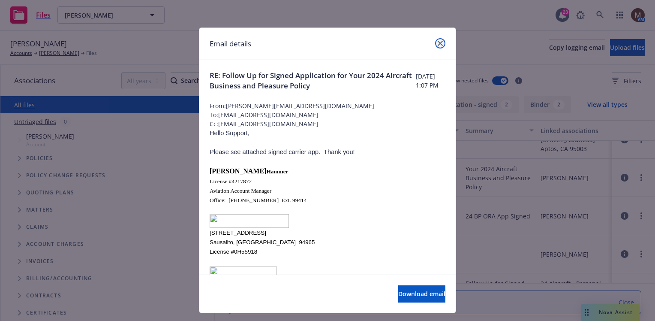
click at [438, 42] on icon "close" at bounding box center [440, 43] width 5 height 5
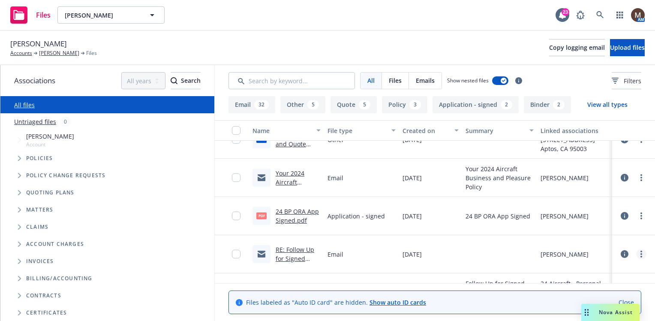
click at [640, 252] on icon "more" at bounding box center [641, 253] width 2 height 7
click at [585, 189] on link "Archive" at bounding box center [603, 190] width 85 height 17
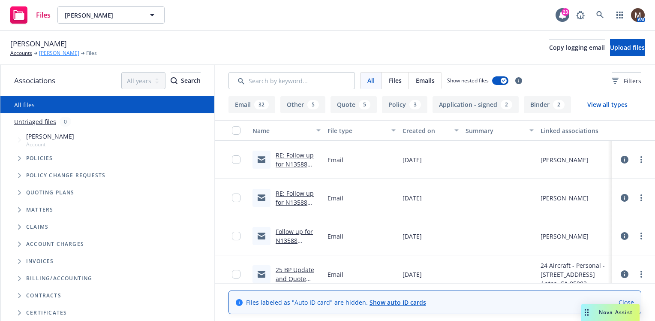
click at [66, 53] on link "[PERSON_NAME]" at bounding box center [59, 53] width 40 height 8
